Goal: Find specific page/section: Find specific page/section

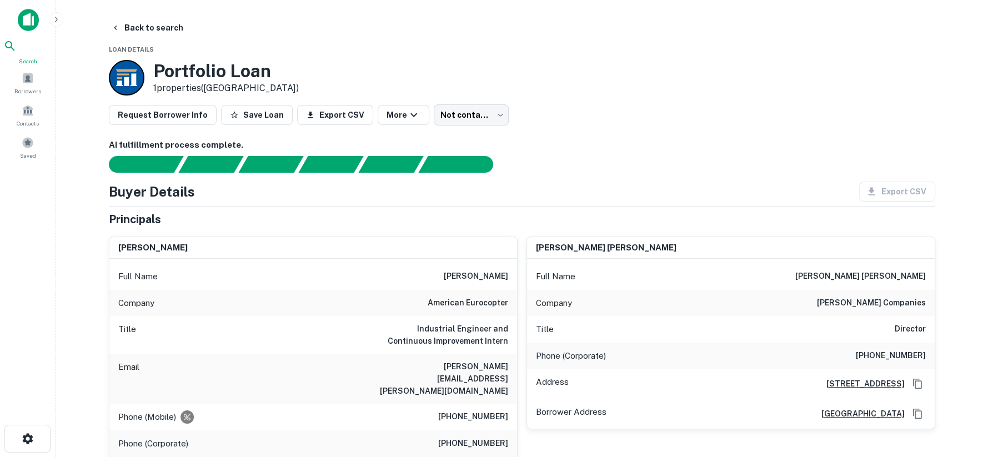
click at [23, 43] on div "Search" at bounding box center [27, 52] width 49 height 26
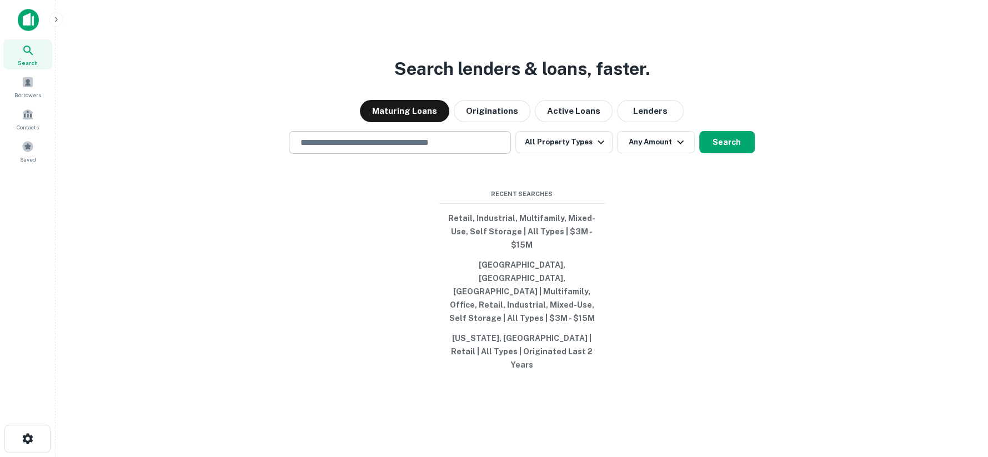
click at [391, 149] on input "text" at bounding box center [400, 142] width 212 height 13
type input "**********"
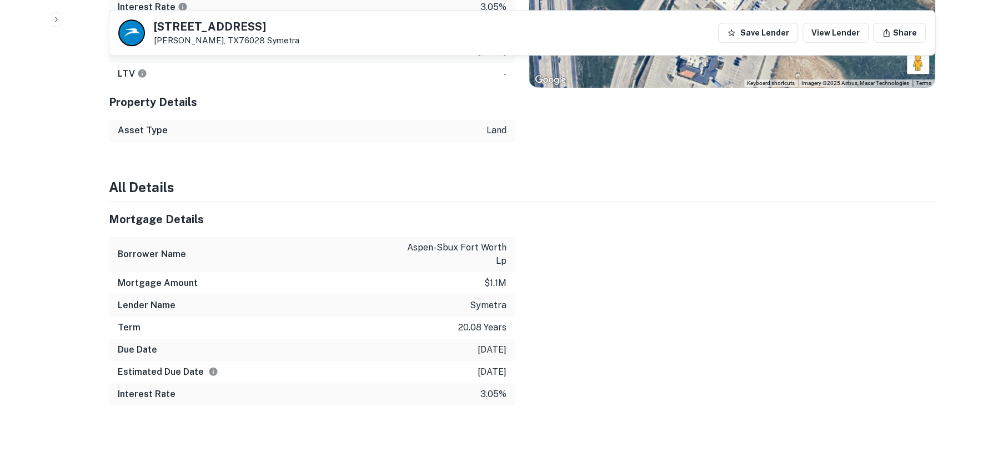
scroll to position [159, 0]
